Goal: Use online tool/utility: Utilize a website feature to perform a specific function

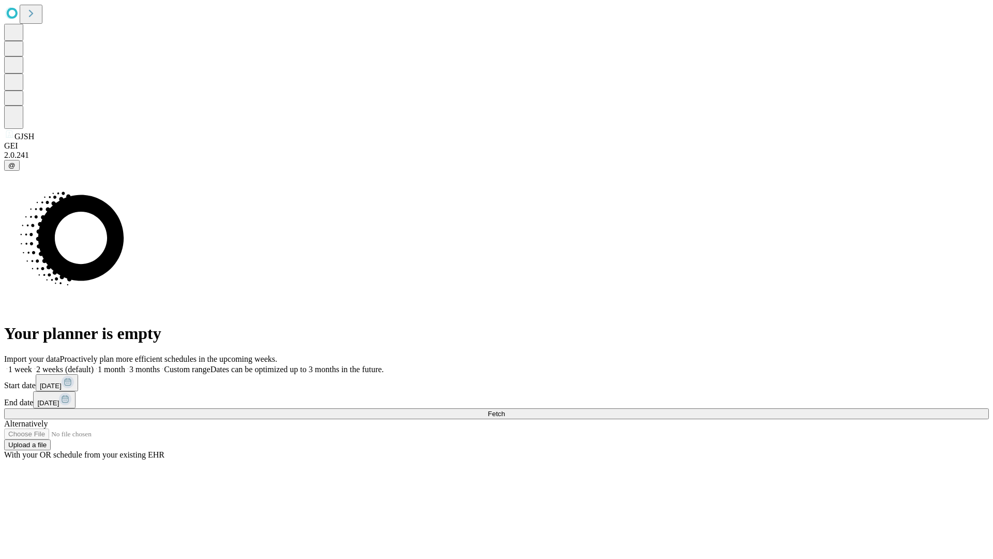
click at [505, 410] on span "Fetch" at bounding box center [496, 414] width 17 height 8
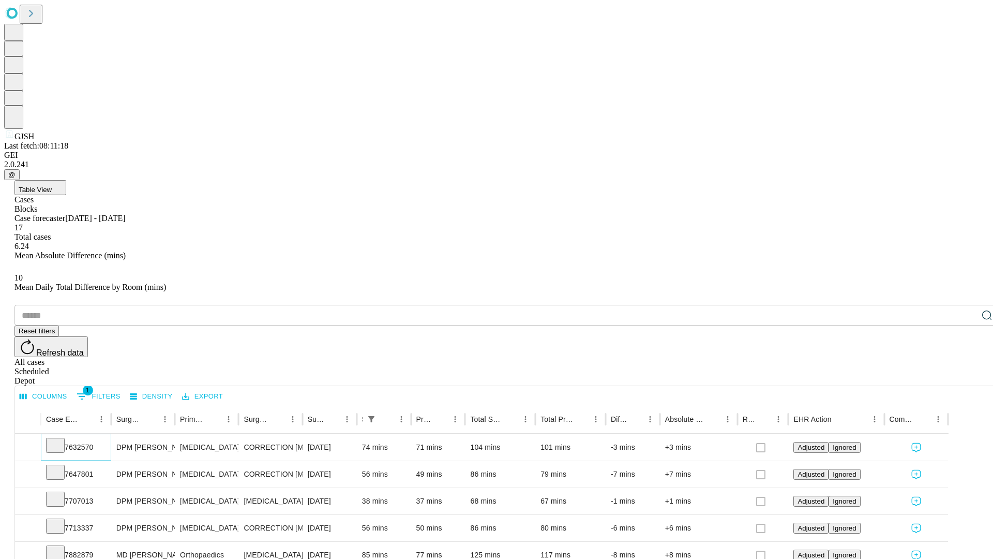
click at [61, 439] on icon at bounding box center [55, 444] width 10 height 10
